Goal: Use online tool/utility: Utilize a website feature to perform a specific function

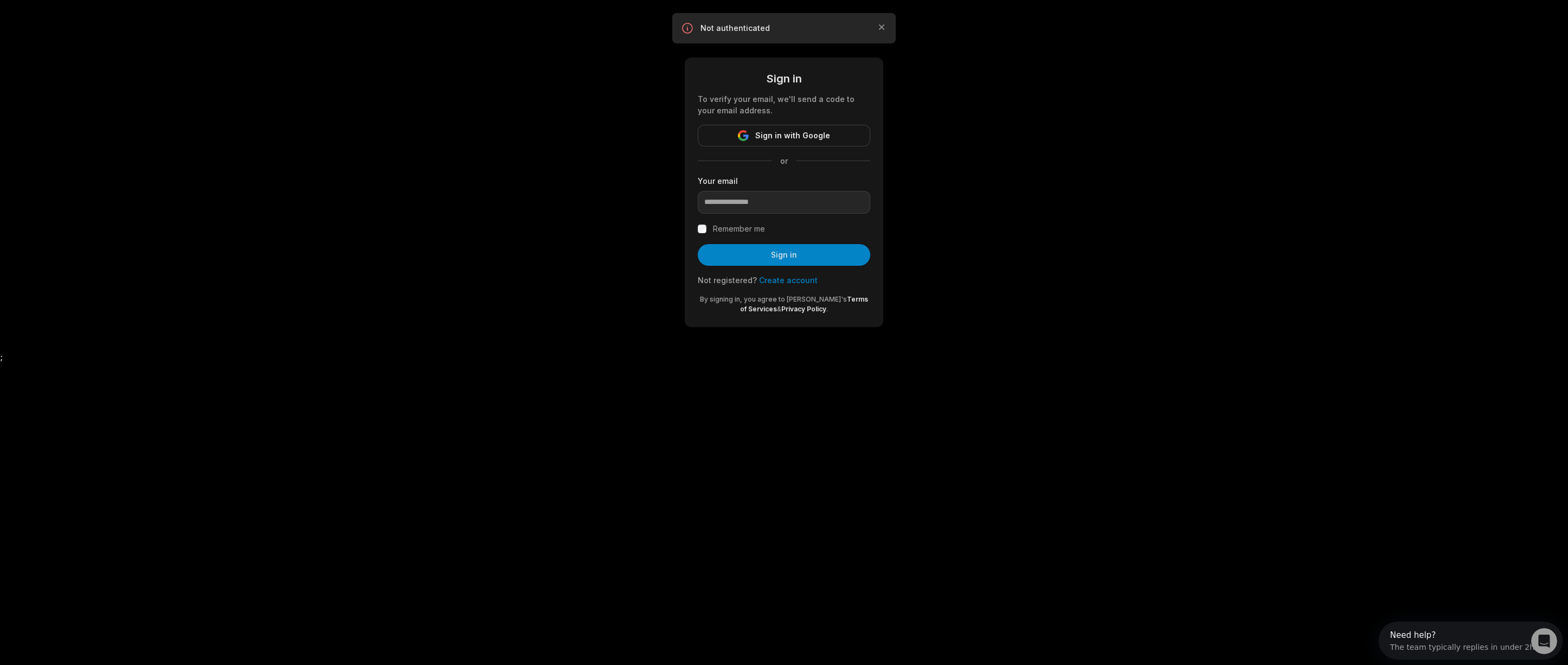
click at [583, 138] on div "Sign in To verify your email, we'll send a code to your email address. Sign in …" at bounding box center [784, 176] width 1568 height 353
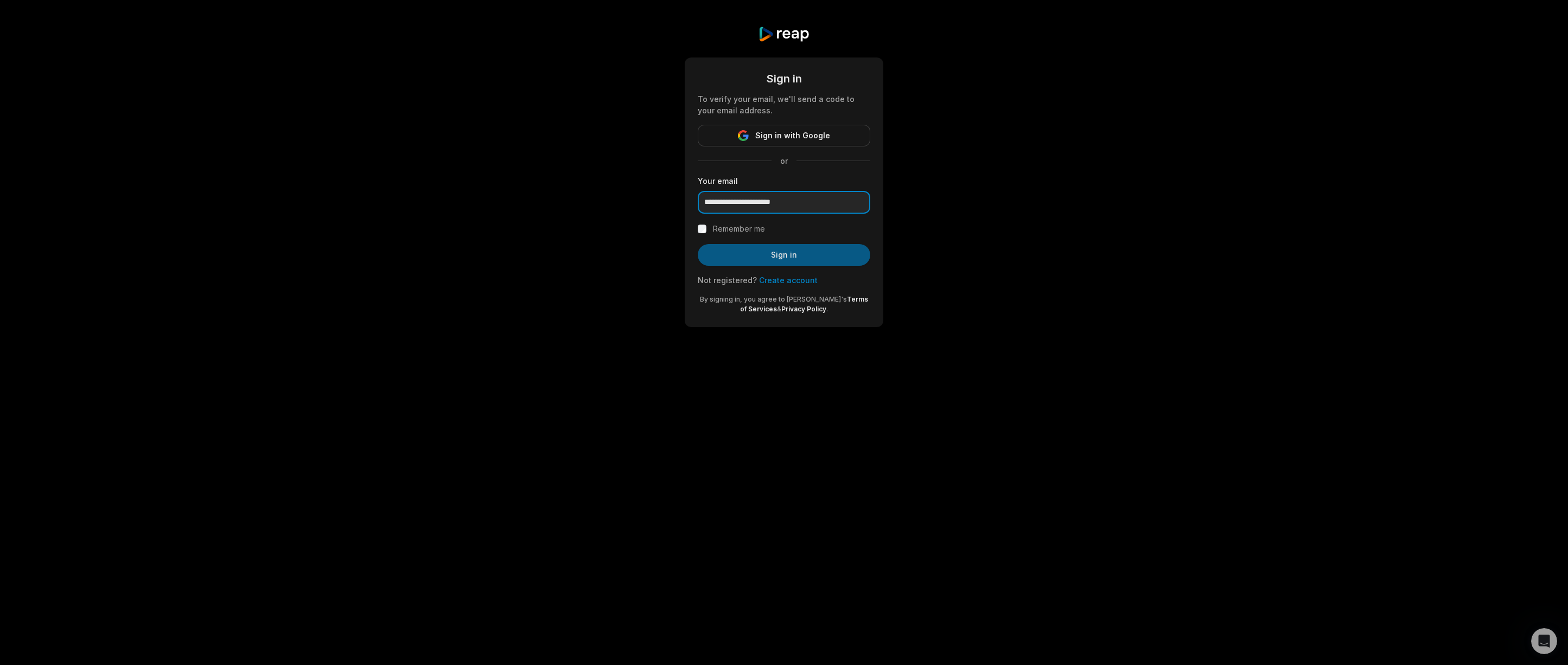
type input "**********"
click at [821, 259] on button "Sign in" at bounding box center [784, 255] width 172 height 22
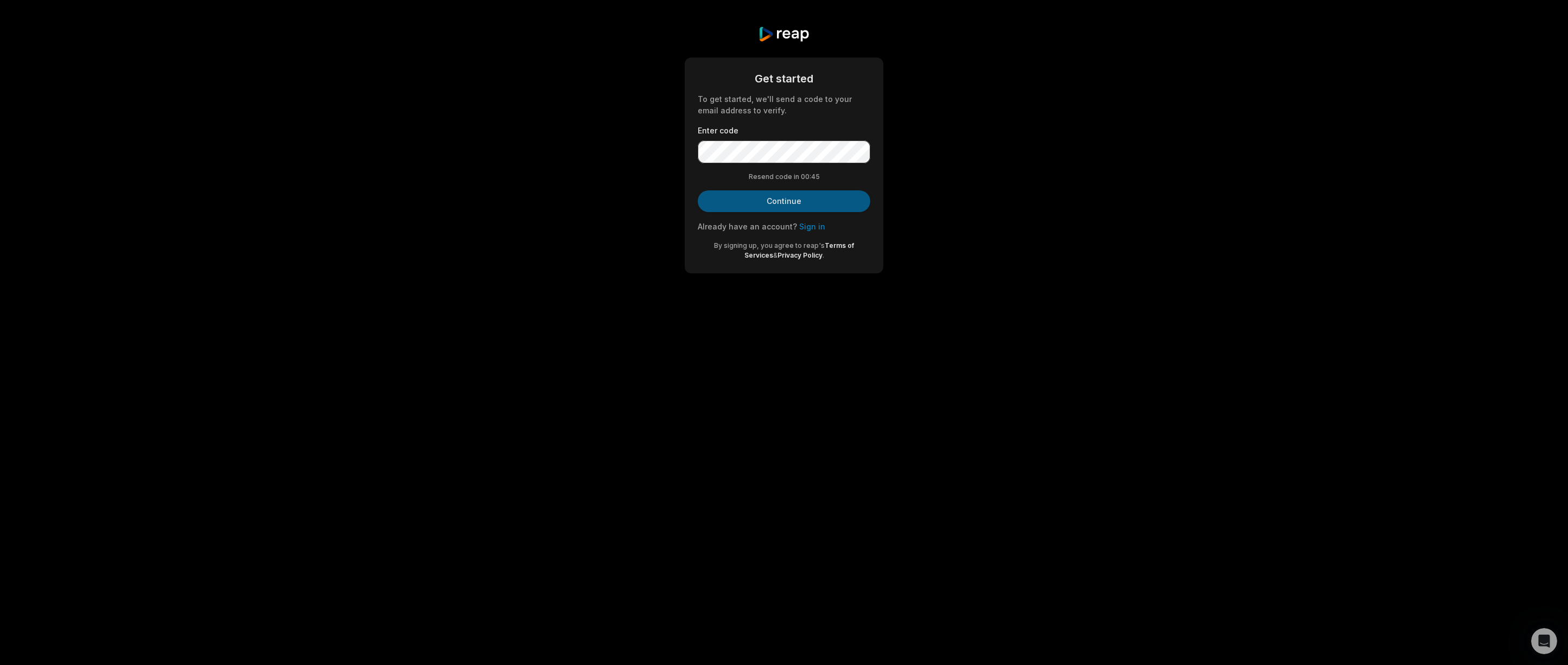
click at [832, 202] on button "Continue" at bounding box center [784, 200] width 172 height 22
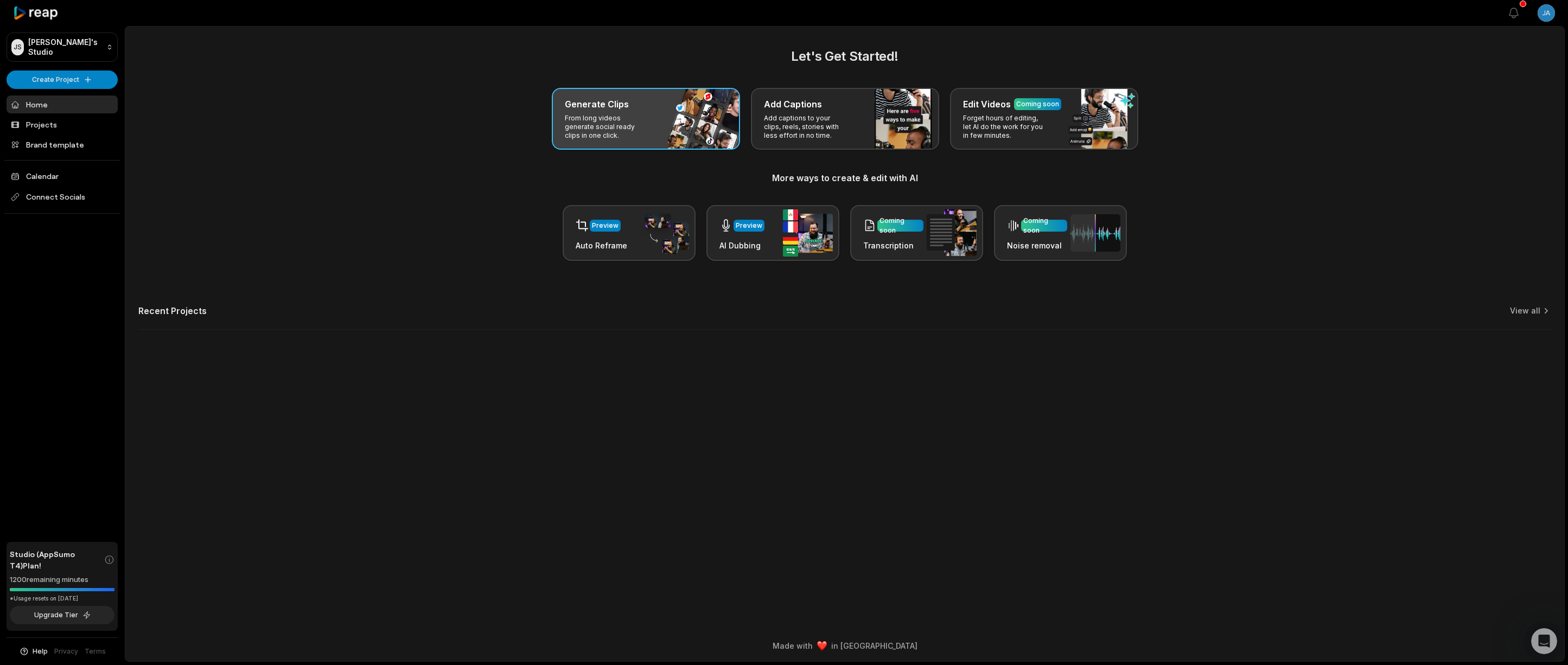
click at [661, 129] on div "Generate Clips From long videos generate social ready clips in one click." at bounding box center [646, 118] width 188 height 61
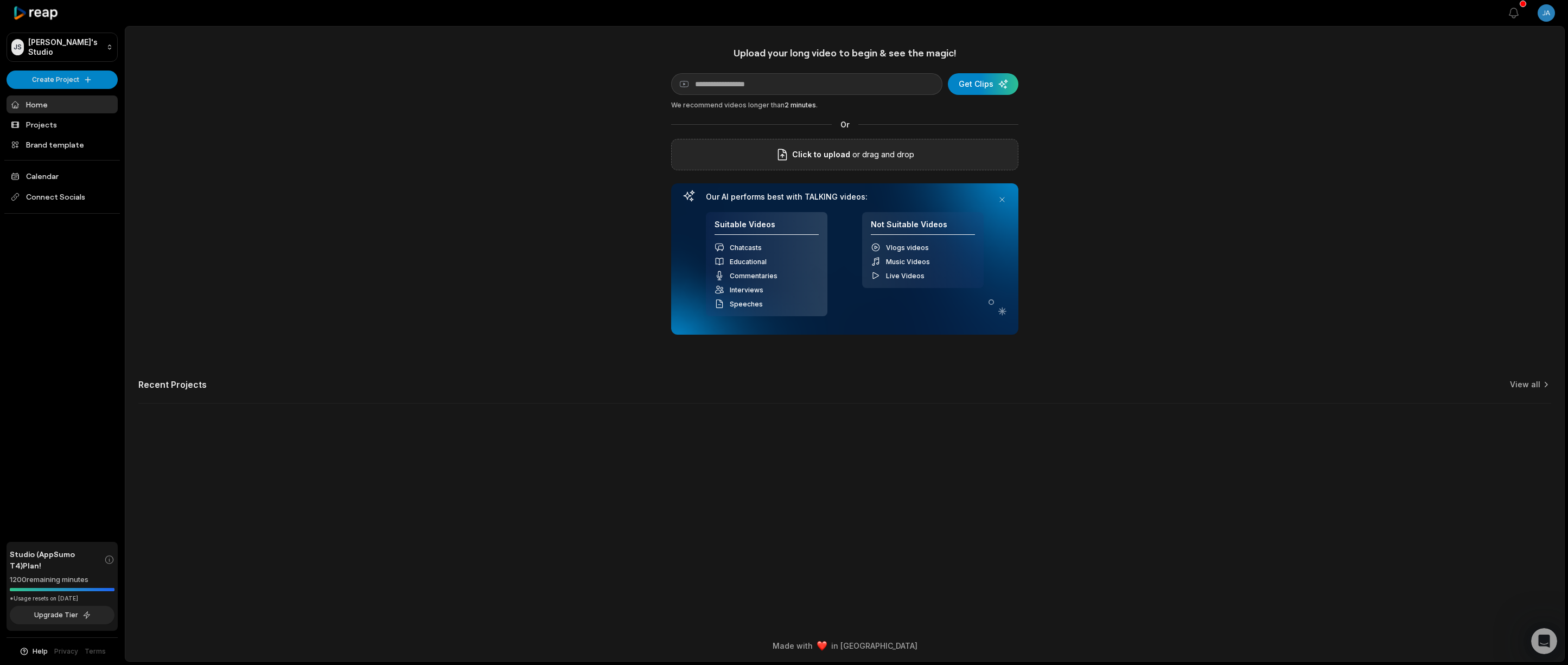
click at [858, 161] on div "Click to upload or drag and drop" at bounding box center [844, 154] width 347 height 31
click at [41, 651] on span "Help" at bounding box center [40, 651] width 15 height 10
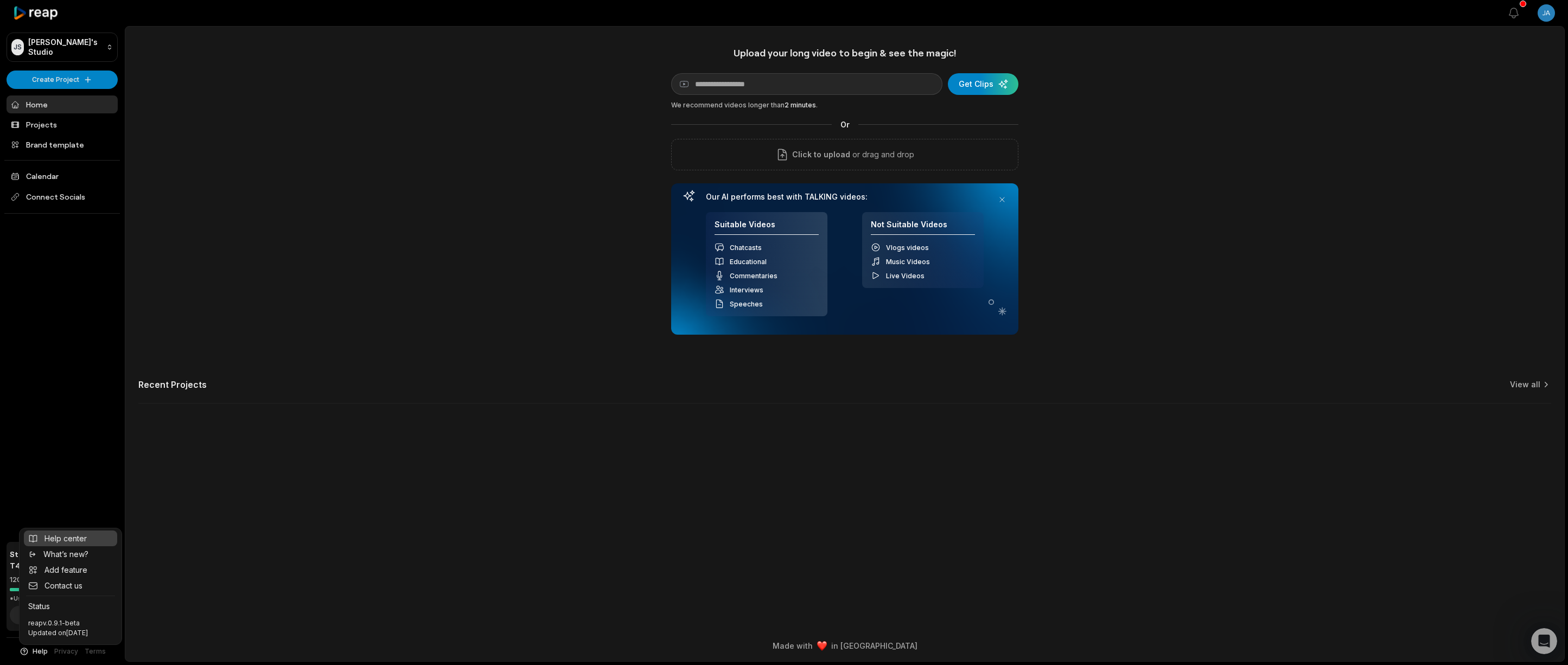
click at [79, 532] on span "Help center" at bounding box center [65, 538] width 42 height 11
click at [67, 105] on link "Home" at bounding box center [61, 105] width 111 height 18
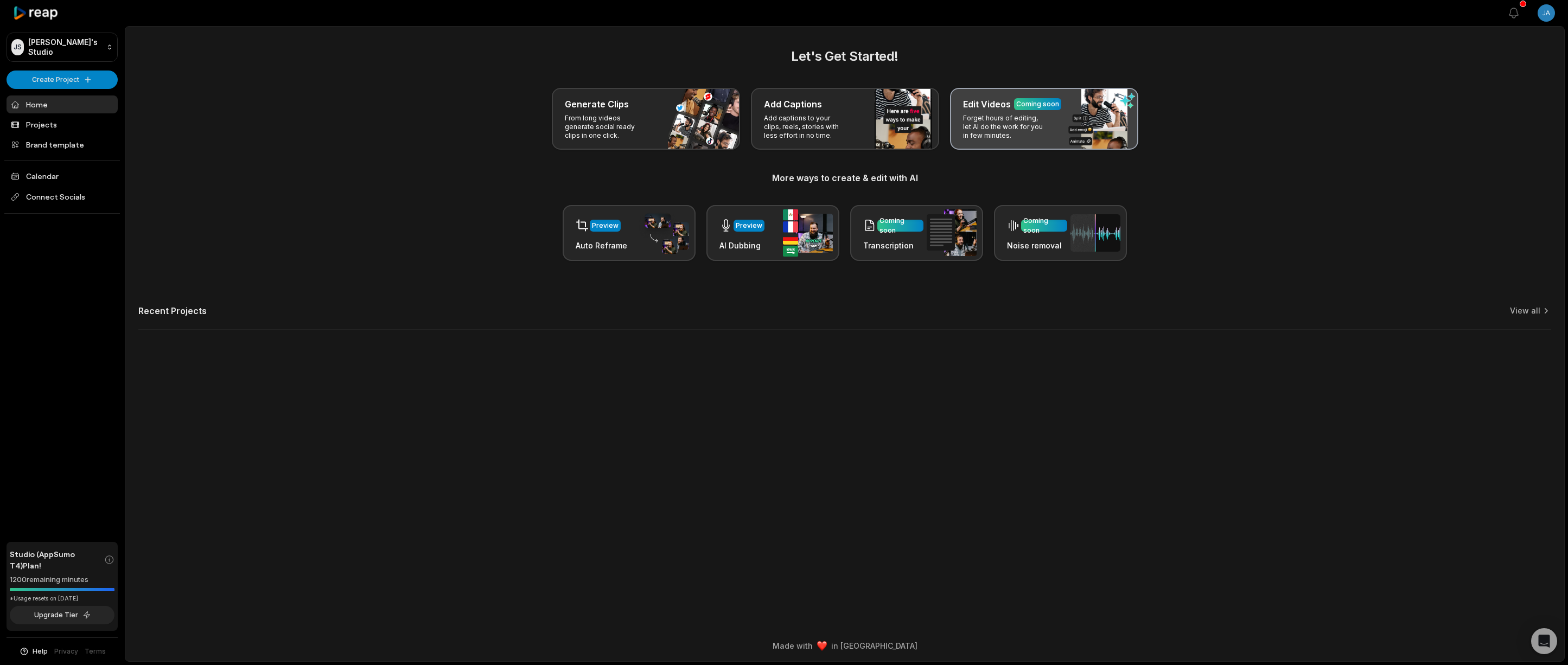
click at [1025, 123] on p "Forget hours of editing, let AI do the work for you in few minutes." at bounding box center [1004, 127] width 84 height 26
click at [1009, 131] on p "Forget hours of editing, let AI do the work for you in few minutes." at bounding box center [1004, 127] width 84 height 26
click at [1053, 110] on div "Edit Videos Coming soon" at bounding box center [1043, 104] width 162 height 13
click at [1053, 111] on div "Edit Videos Coming soon Forget hours of editing, let AI do the work for you in …" at bounding box center [1044, 118] width 188 height 61
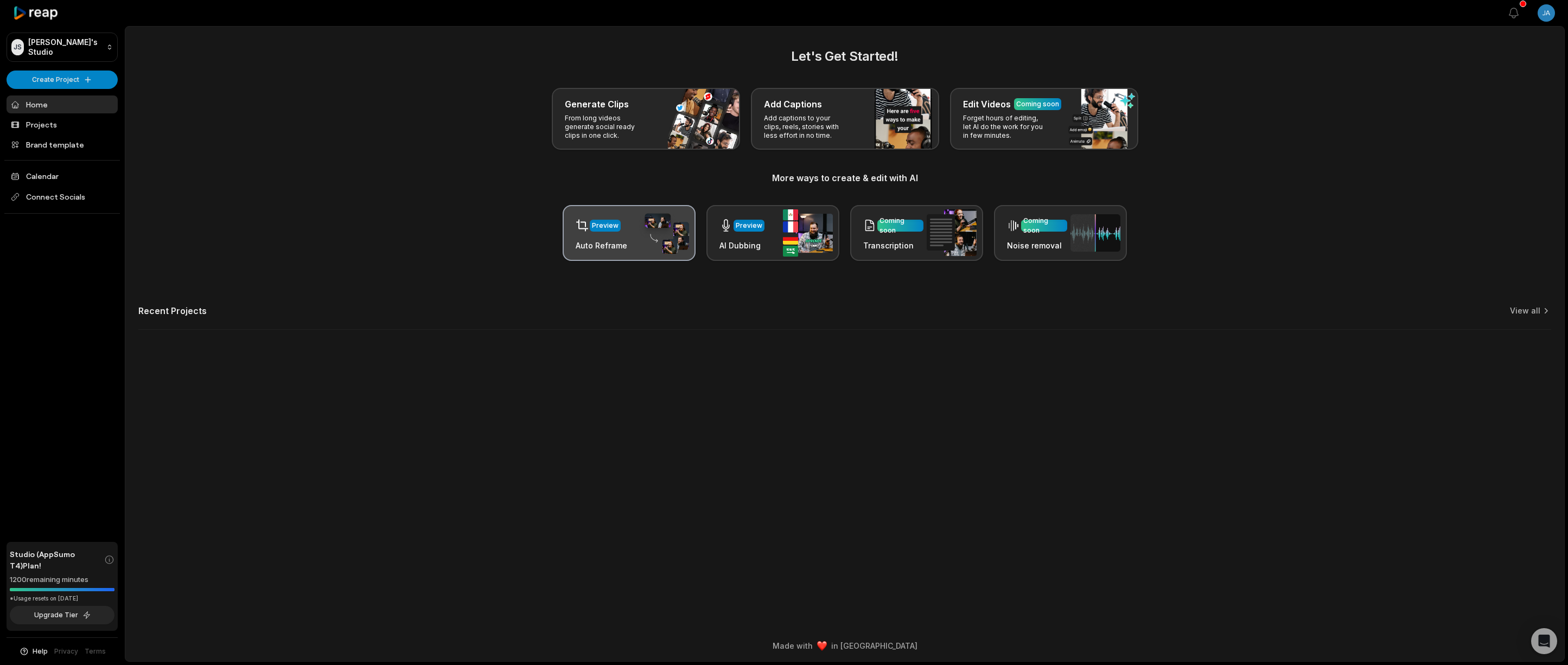
click at [636, 241] on div "Preview Auto Reframe" at bounding box center [629, 233] width 133 height 56
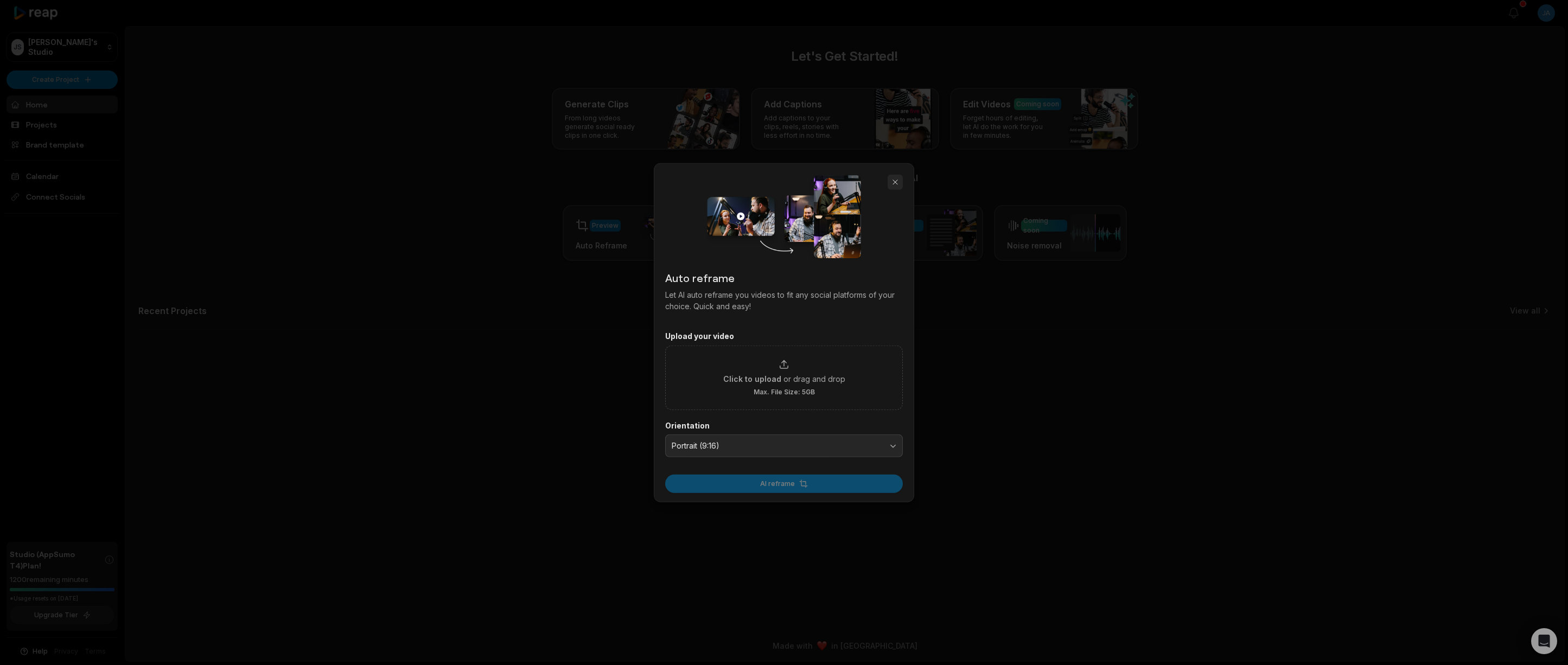
click at [897, 188] on button "button" at bounding box center [895, 182] width 15 height 15
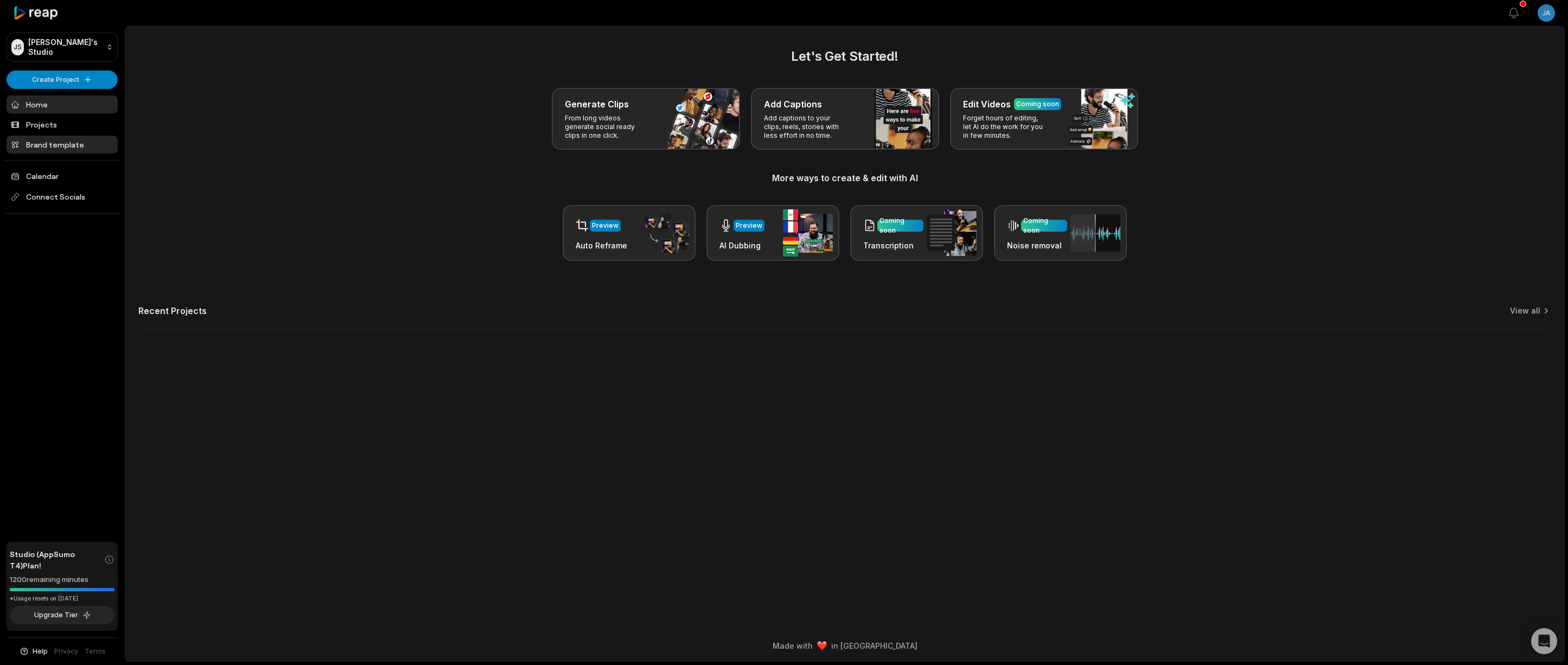
click at [72, 144] on link "Brand template" at bounding box center [61, 144] width 111 height 18
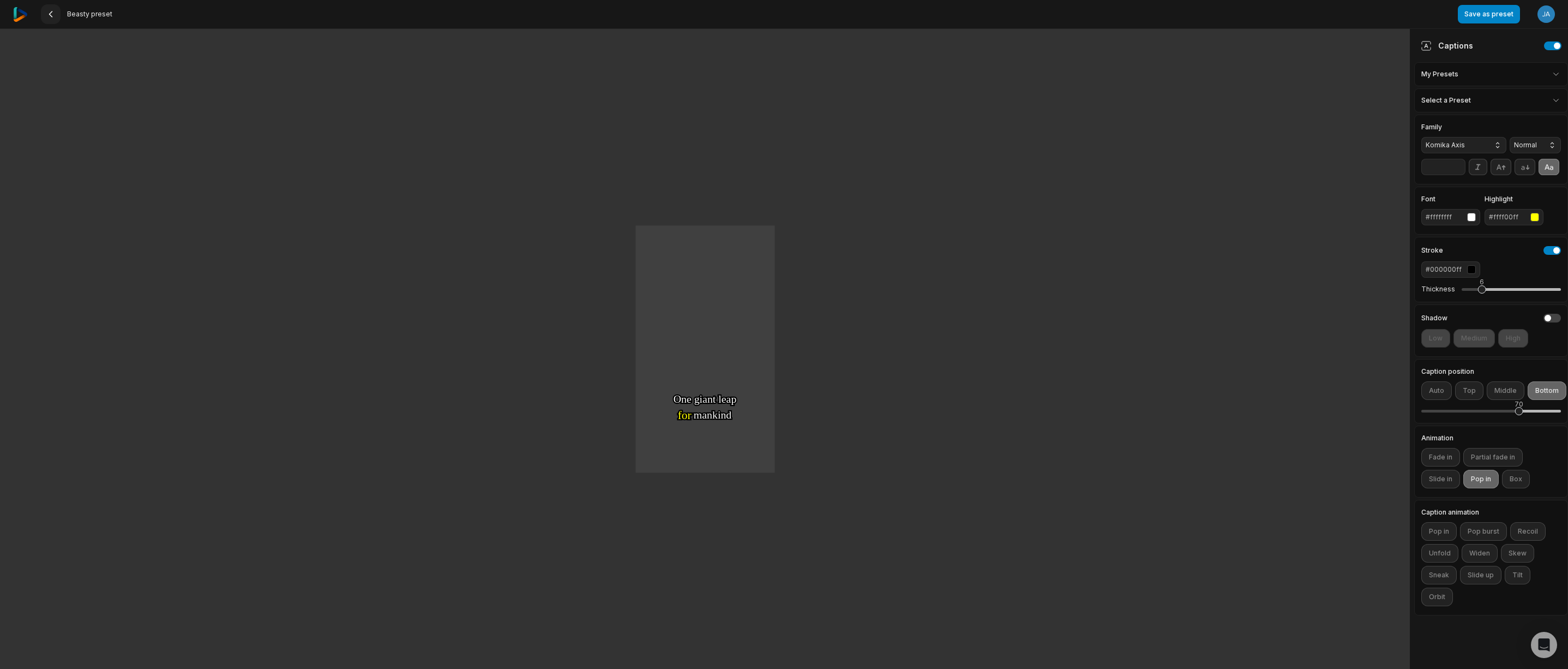
click at [54, 17] on icon at bounding box center [51, 14] width 9 height 9
